Goal: Information Seeking & Learning: Compare options

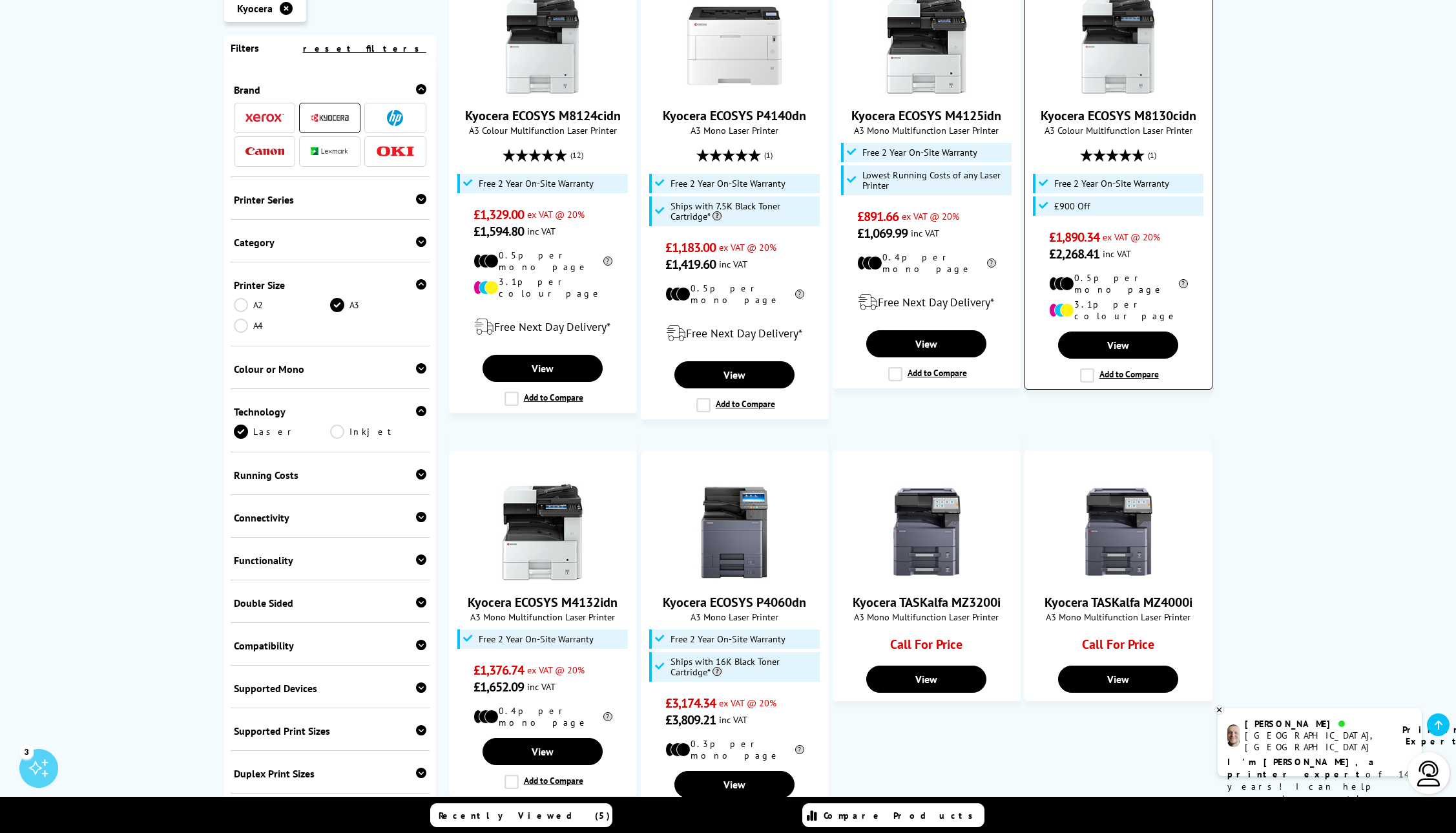
scroll to position [284, 0]
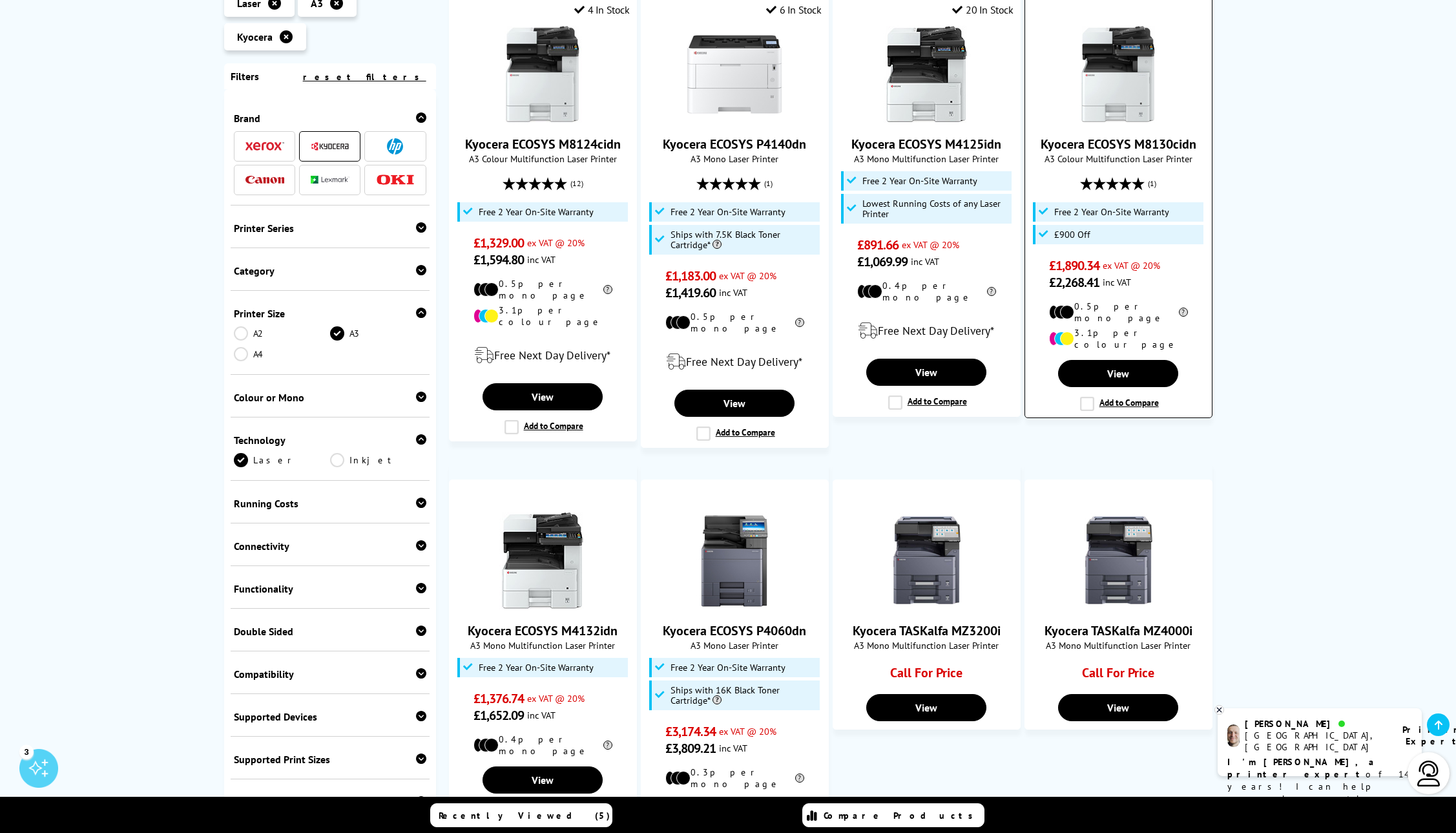
click at [1110, 87] on img at bounding box center [1119, 74] width 97 height 97
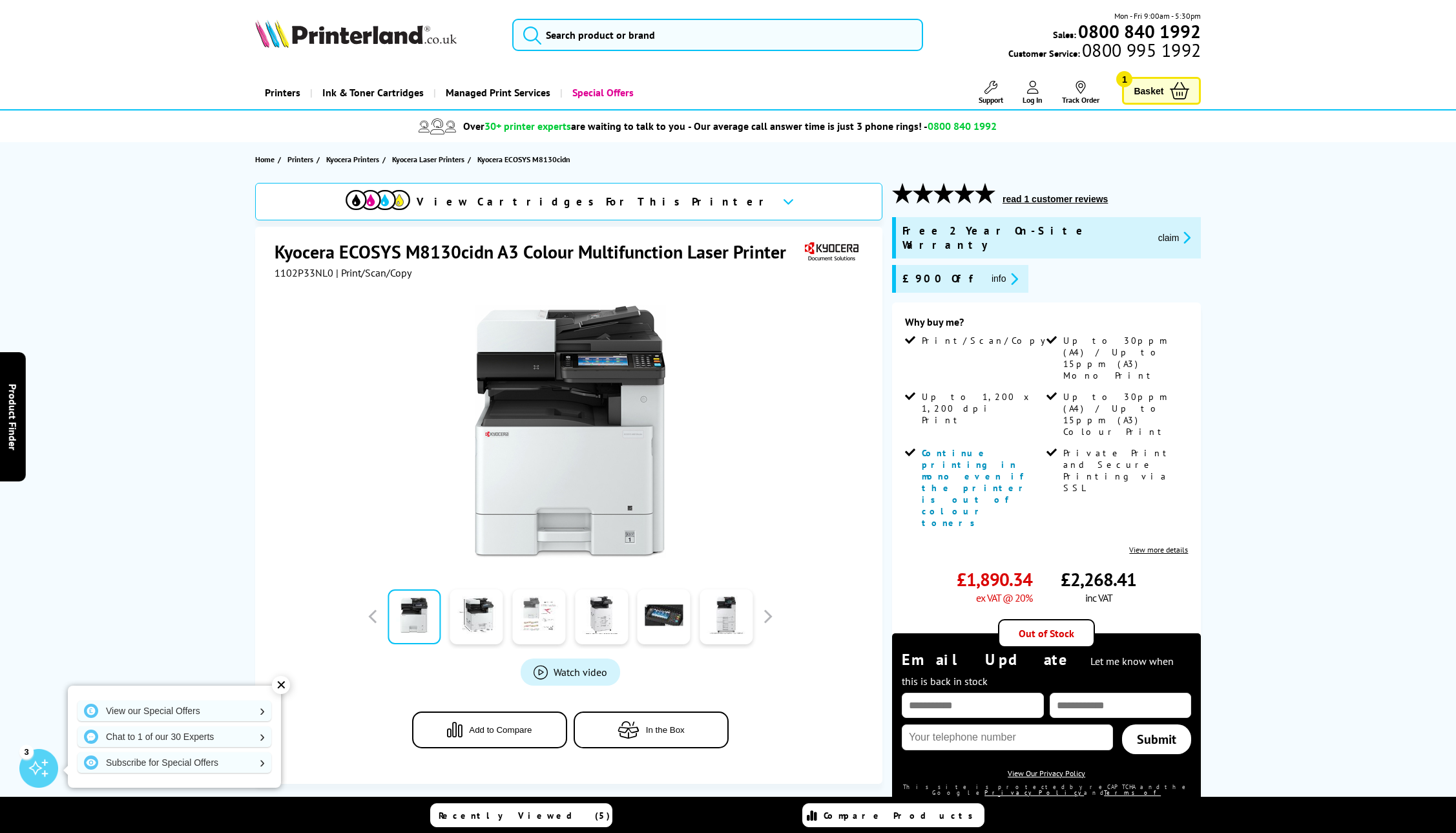
click at [544, 625] on link at bounding box center [539, 617] width 53 height 55
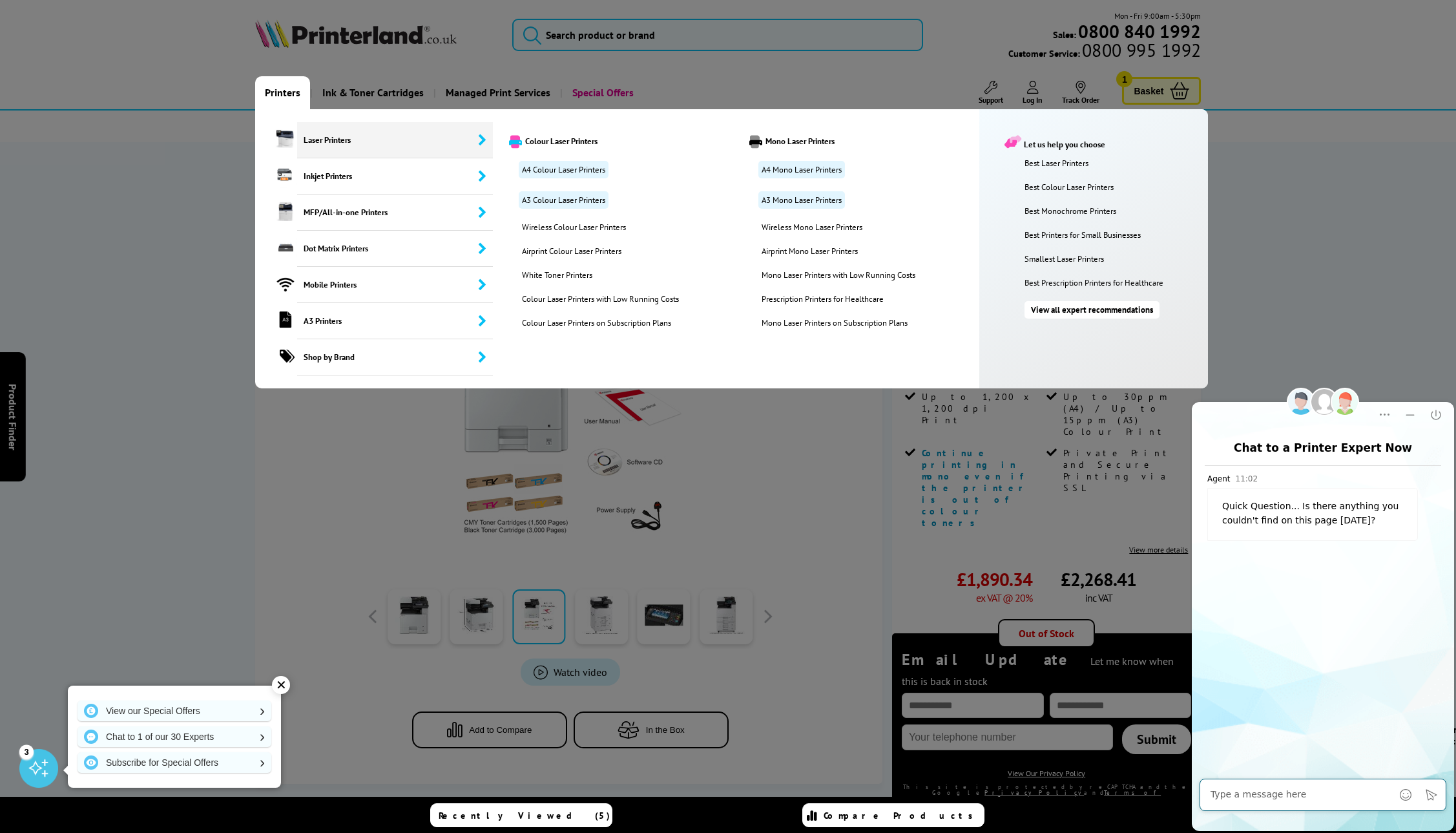
click at [369, 137] on span "Laser Printers" at bounding box center [395, 140] width 196 height 36
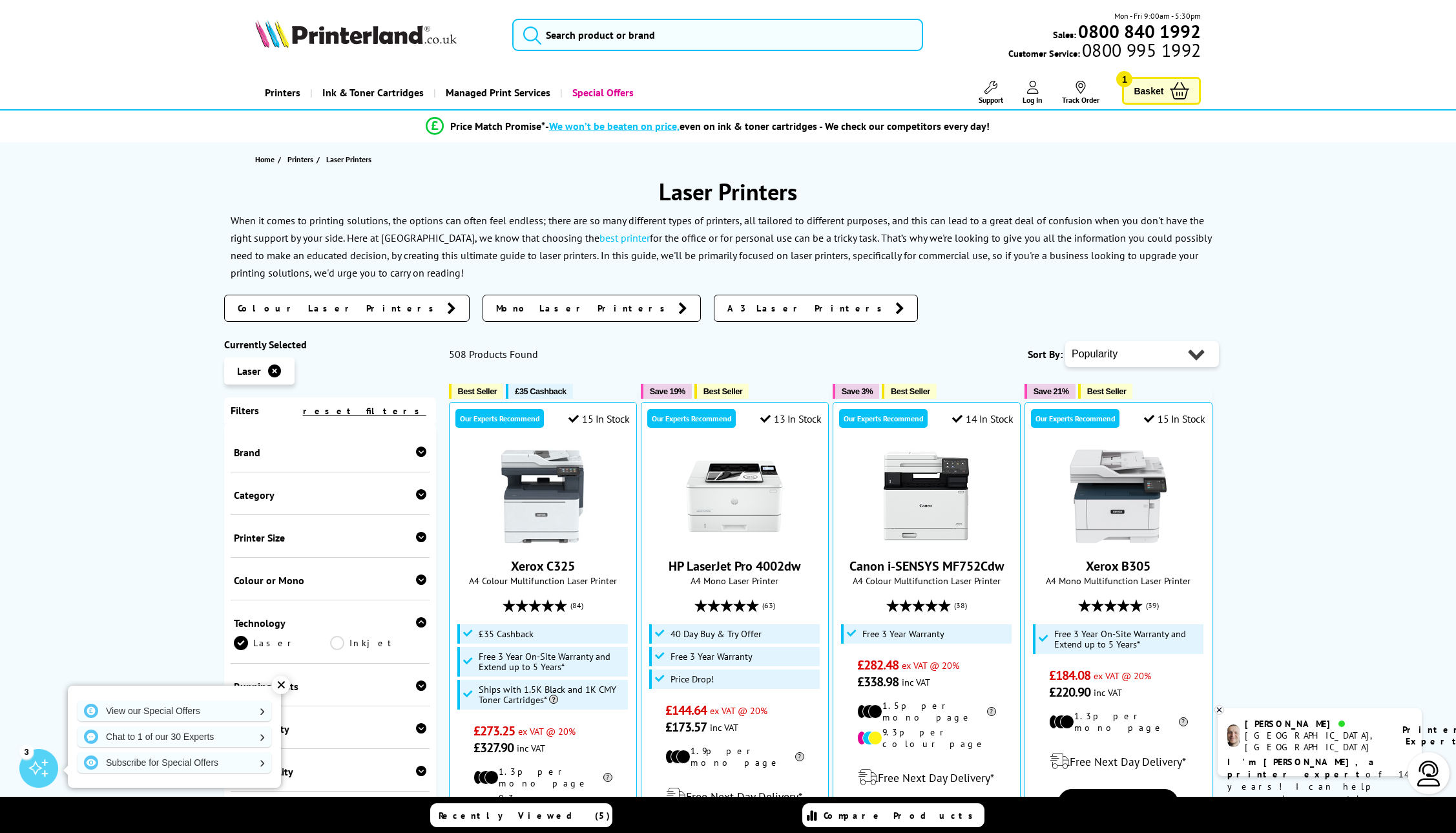
click at [347, 547] on div "Printer Size A3 A4" at bounding box center [330, 536] width 199 height 42
click at [358, 535] on div "Printer Size" at bounding box center [330, 537] width 193 height 13
click at [238, 539] on link "A3" at bounding box center [282, 541] width 96 height 14
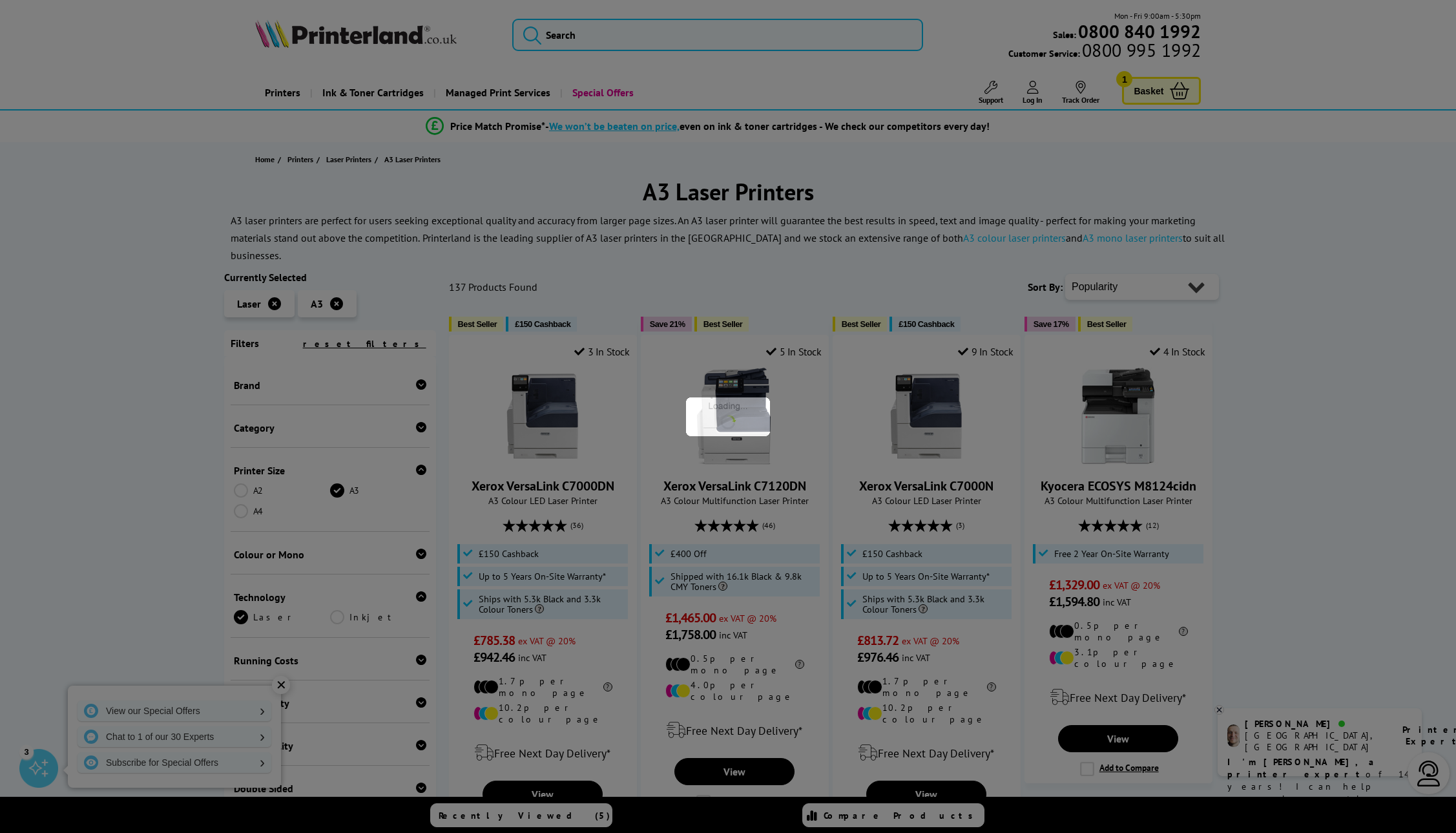
scroll to position [16, 0]
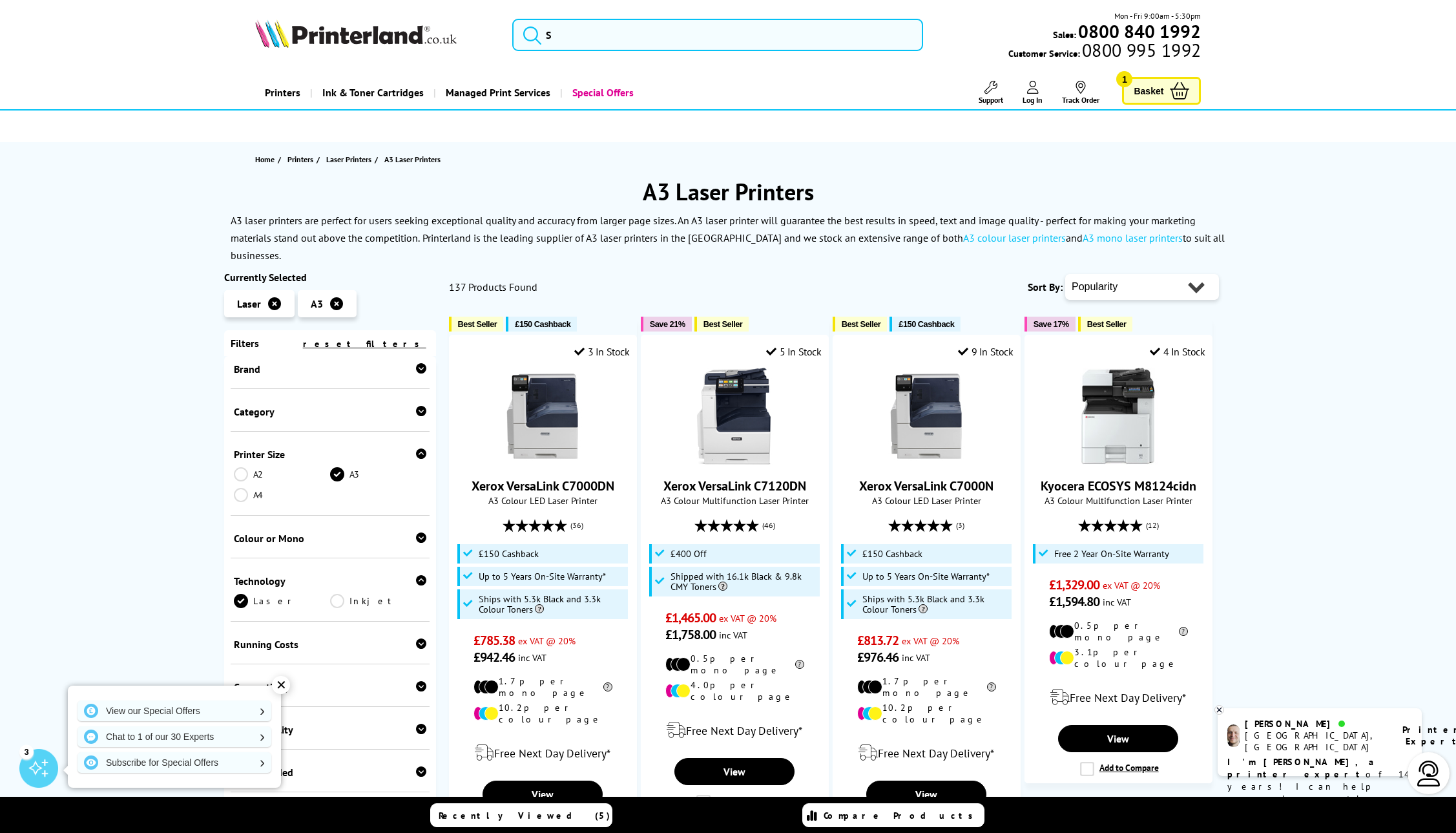
click at [314, 532] on div "Colour or Mono" at bounding box center [330, 538] width 193 height 13
click at [243, 551] on link "Colour" at bounding box center [282, 558] width 96 height 14
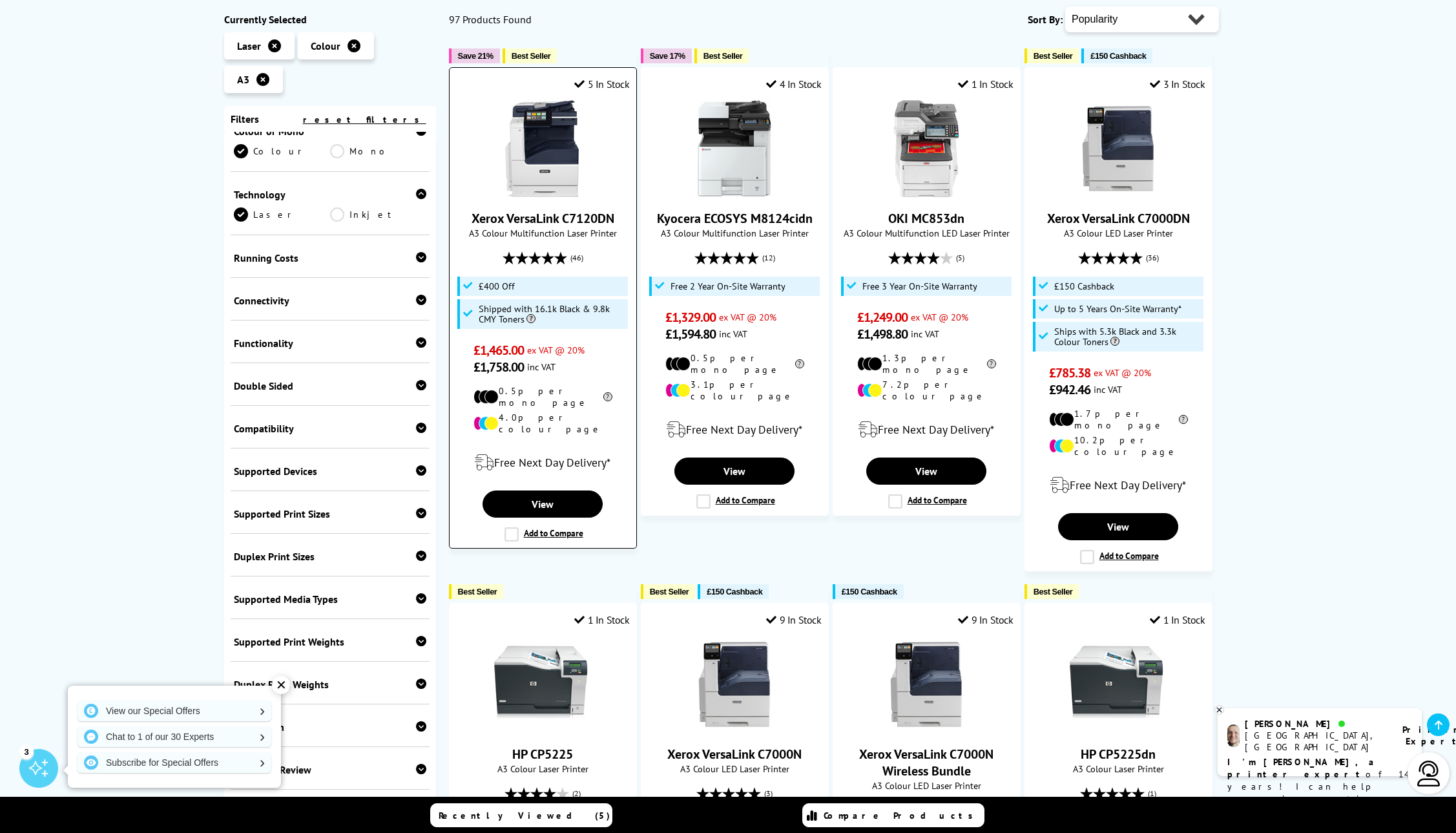
scroll to position [311, 0]
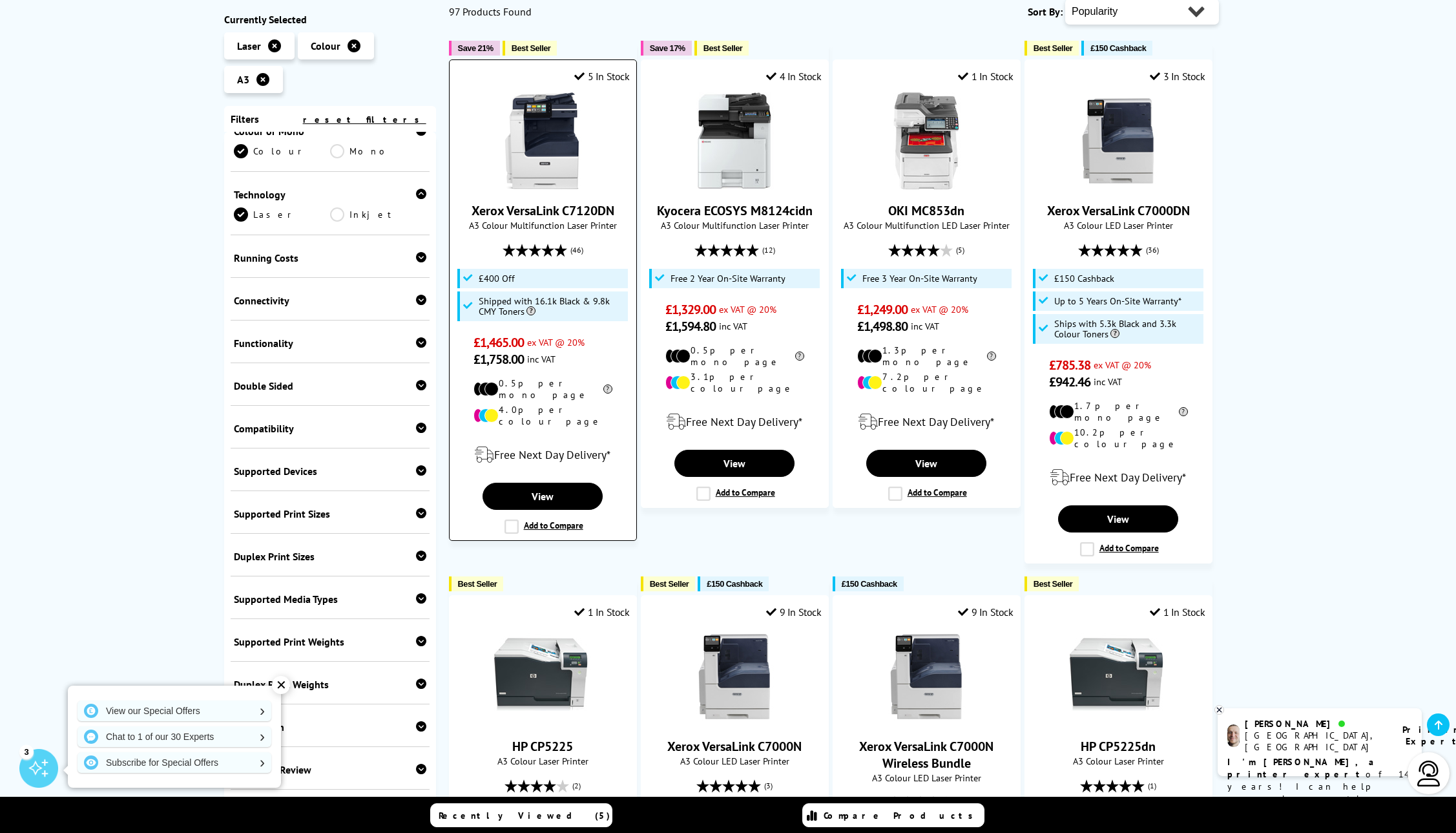
click at [545, 171] on img at bounding box center [542, 141] width 97 height 97
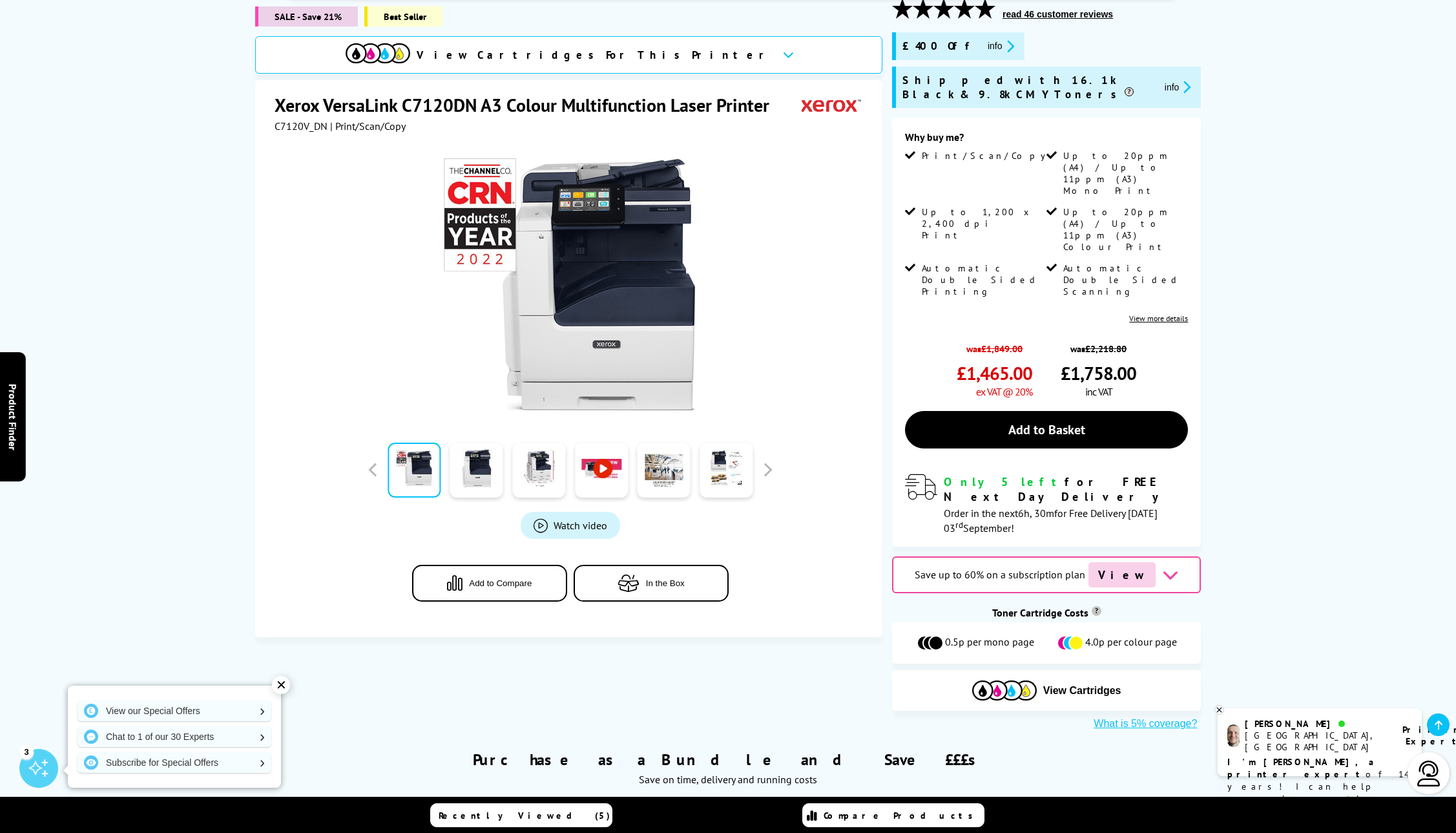
scroll to position [184, 0]
click at [721, 467] on link at bounding box center [726, 470] width 53 height 55
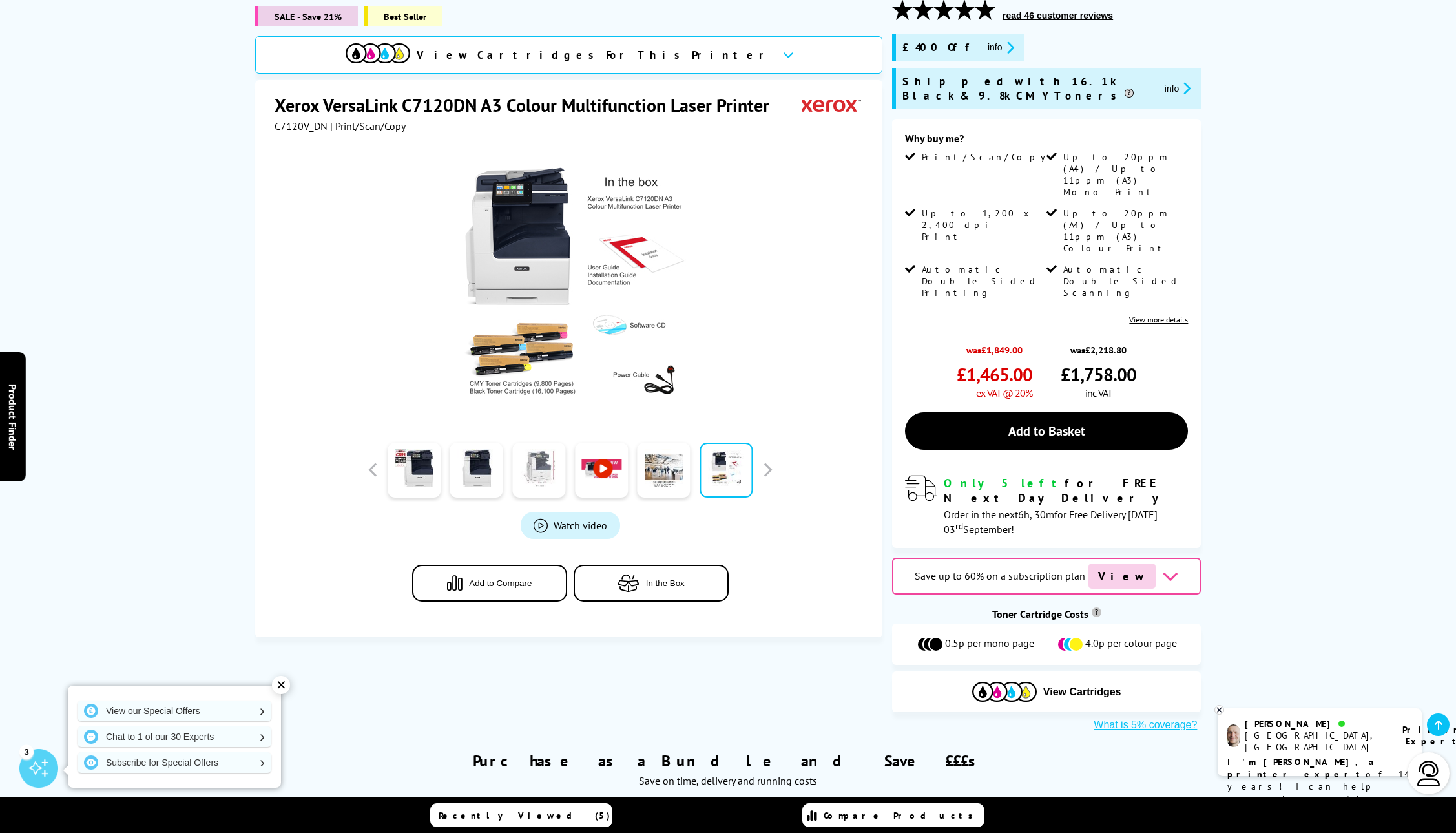
click at [523, 470] on link at bounding box center [539, 470] width 53 height 55
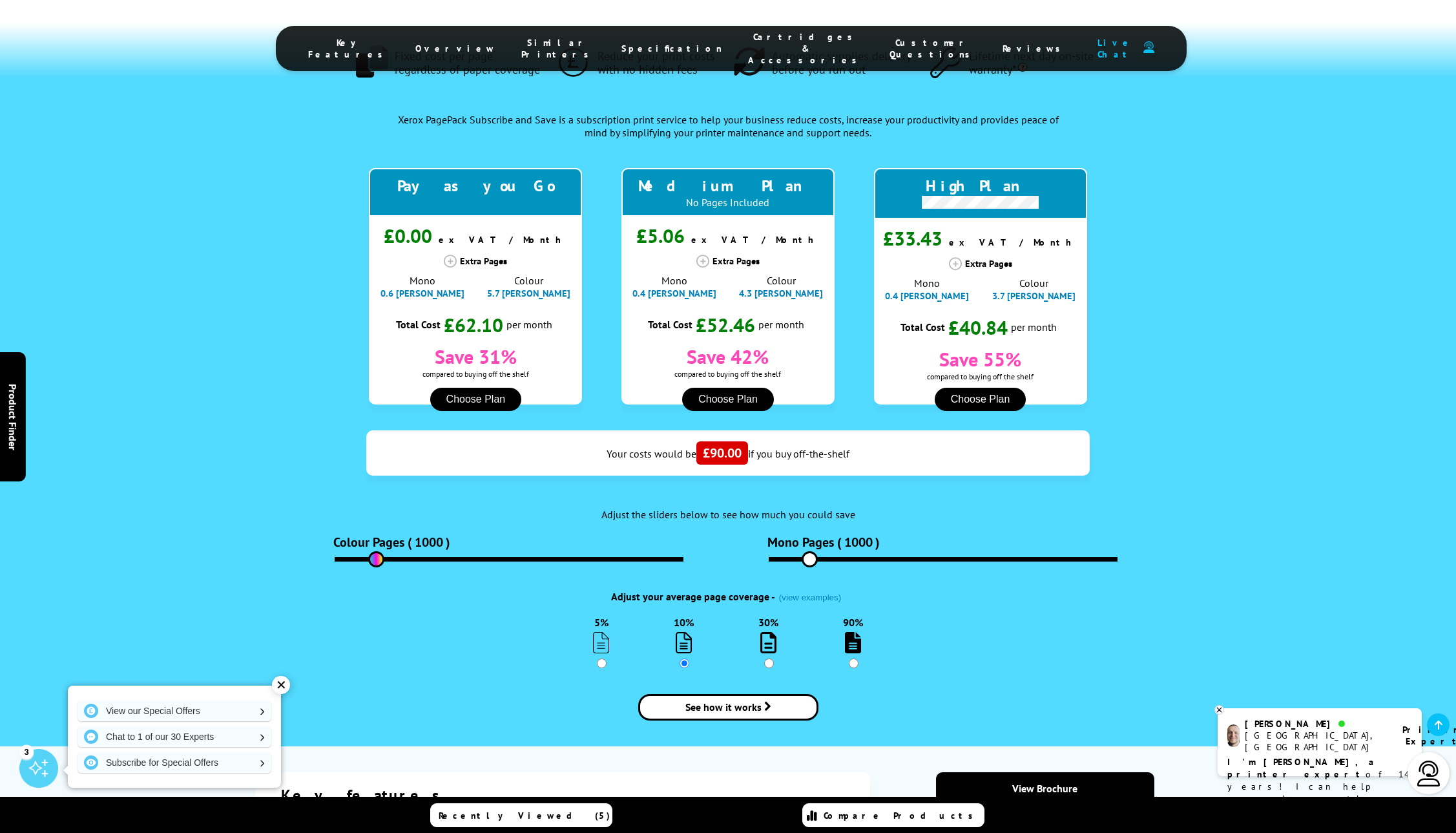
scroll to position [1117, 0]
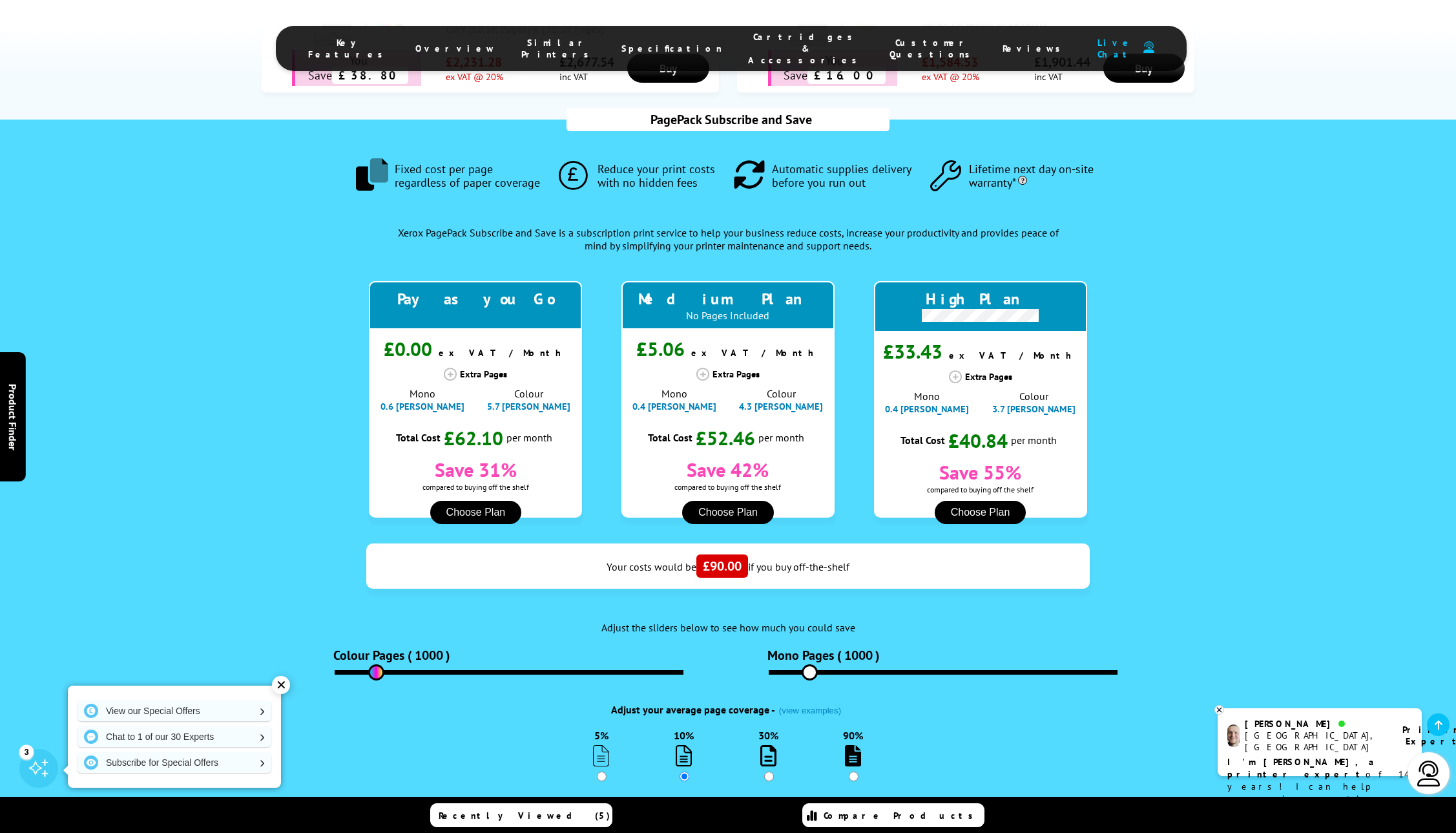
click at [770, 771] on input "30%" at bounding box center [769, 776] width 10 height 10
radio input "true"
click at [857, 771] on input "90%" at bounding box center [853, 776] width 10 height 10
radio input "true"
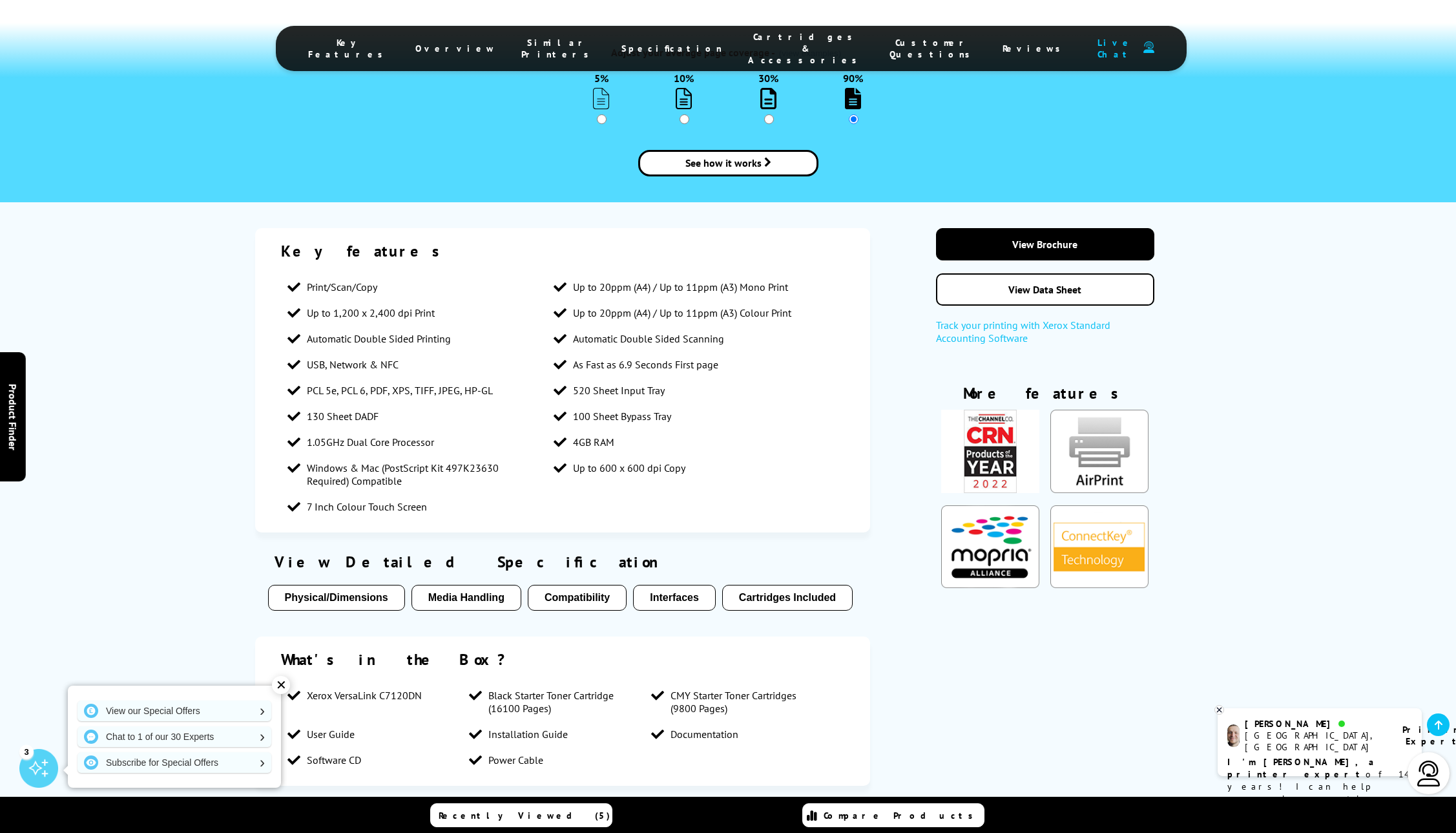
scroll to position [1808, 0]
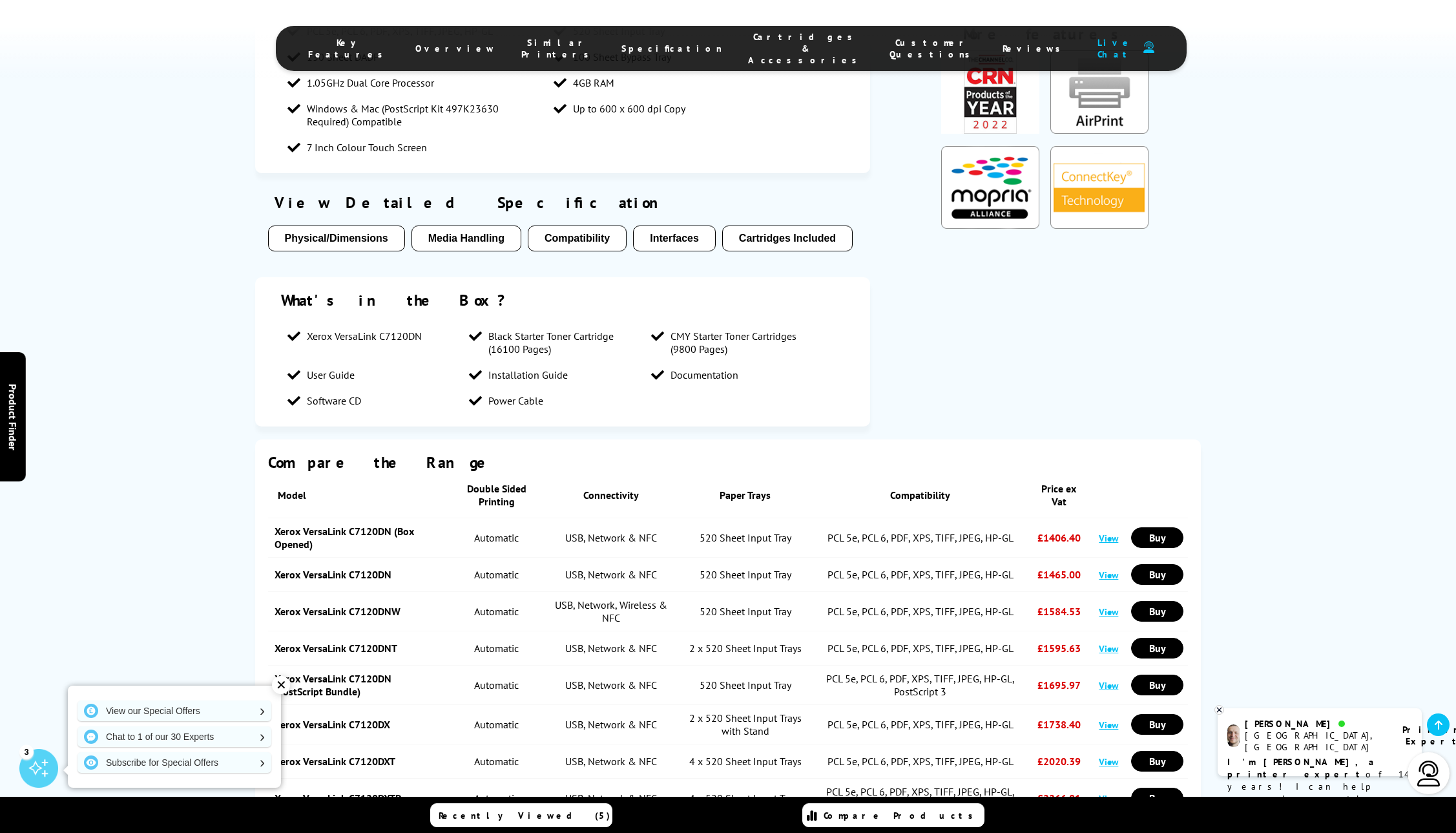
scroll to position [2139, 0]
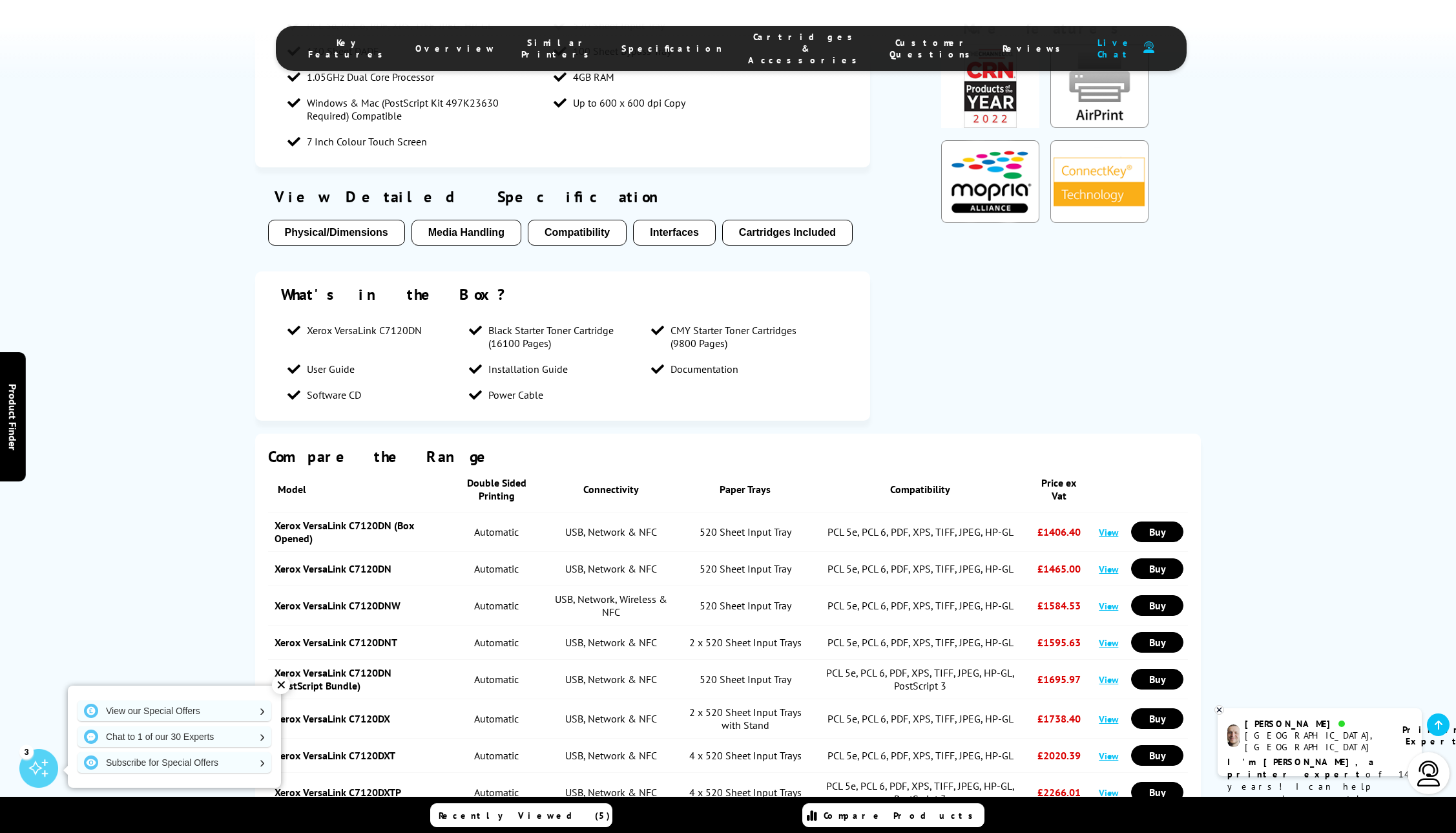
drag, startPoint x: 1066, startPoint y: 554, endPoint x: 289, endPoint y: 554, distance: 777.0
click at [289, 625] on tr "Xerox VersaLink C7120DNT Automatic USB, Network & NFC 2 x 520 Sheet Input Trays…" at bounding box center [728, 642] width 921 height 34
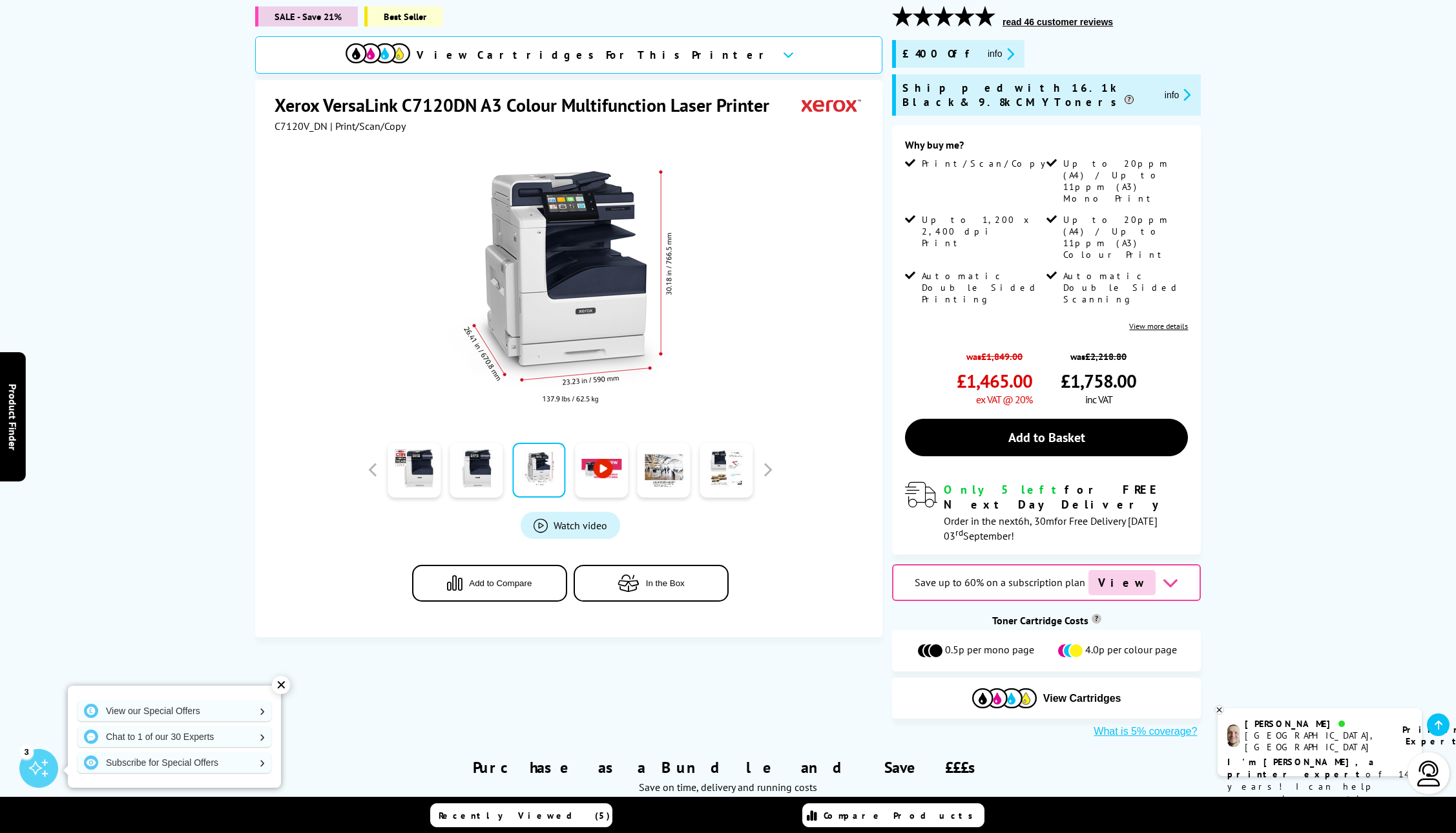
scroll to position [0, 0]
